Goal: Transaction & Acquisition: Obtain resource

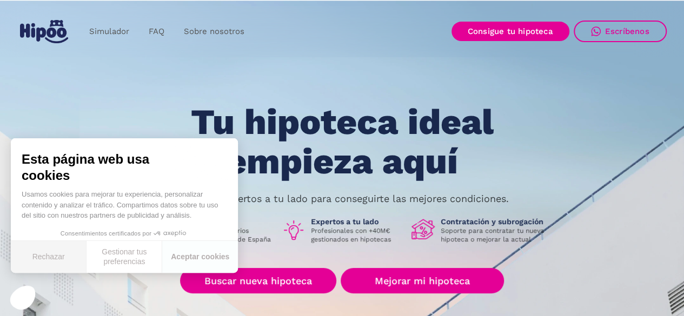
click at [29, 257] on button "Rechazar" at bounding box center [49, 257] width 76 height 32
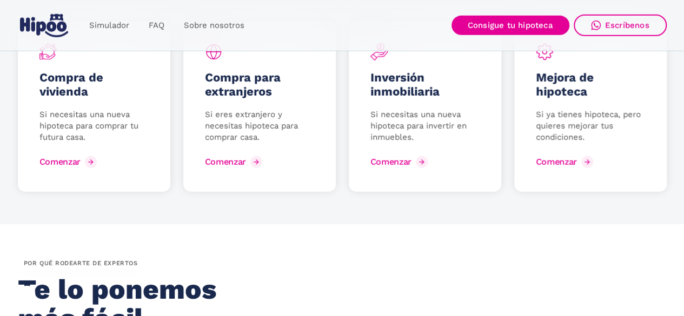
scroll to position [1514, 0]
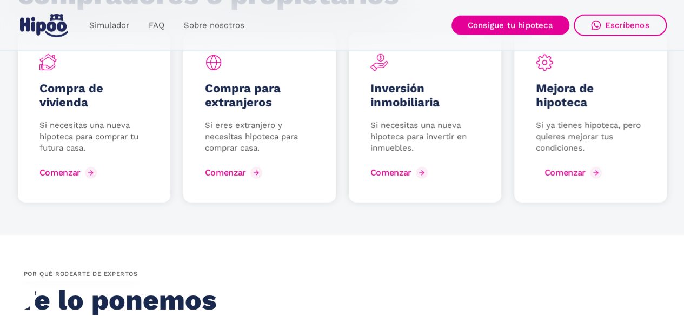
click at [552, 173] on div "Comenzar" at bounding box center [564, 173] width 41 height 10
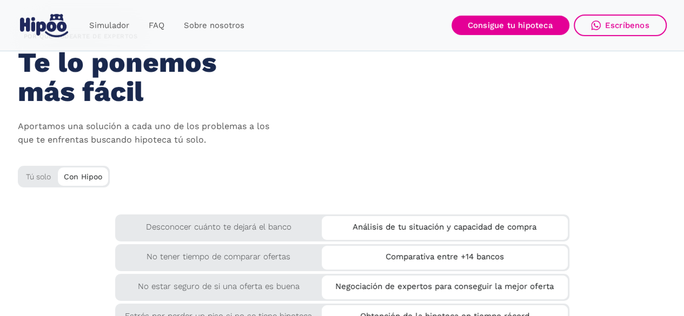
scroll to position [1784, 0]
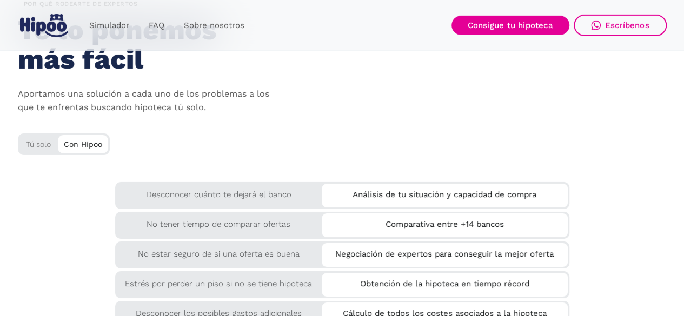
click at [48, 134] on div "Tú solo" at bounding box center [64, 143] width 92 height 18
click at [80, 135] on div "Con Hipoo" at bounding box center [83, 143] width 50 height 16
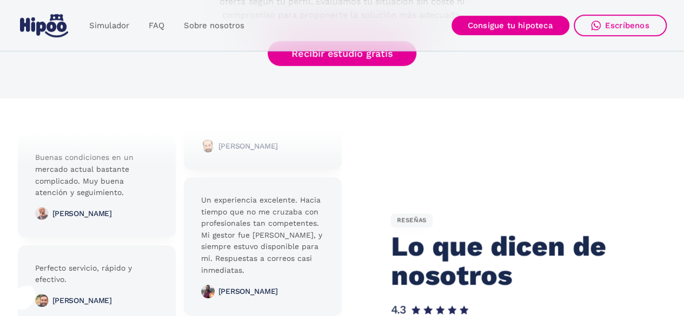
scroll to position [2270, 0]
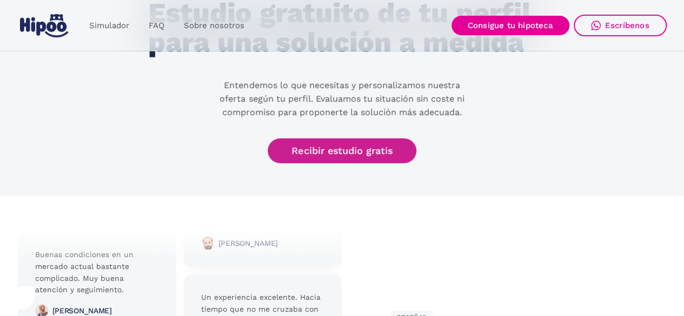
click at [325, 138] on link "Recibir estudio gratis" at bounding box center [342, 150] width 149 height 25
